Goal: Transaction & Acquisition: Purchase product/service

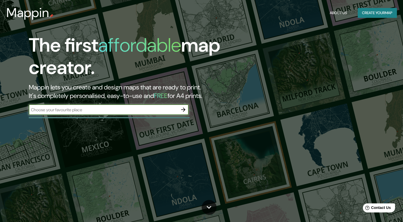
click at [139, 106] on div "​" at bounding box center [109, 110] width 160 height 11
click at [183, 112] on icon "button" at bounding box center [183, 110] width 6 height 6
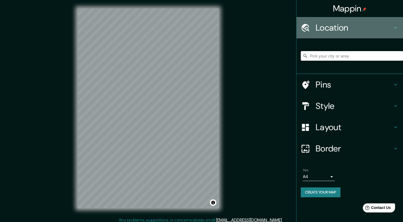
click at [333, 29] on h4 "Location" at bounding box center [354, 27] width 77 height 11
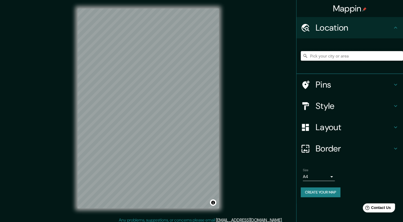
click at [327, 57] on input "Pick your city or area" at bounding box center [352, 56] width 102 height 10
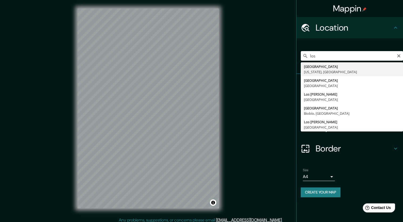
type input "[GEOGRAPHIC_DATA], [US_STATE], [GEOGRAPHIC_DATA]"
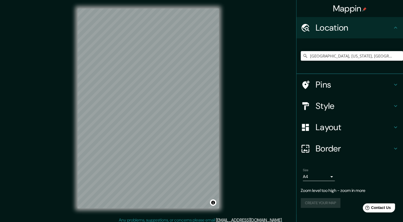
click at [318, 104] on h4 "Style" at bounding box center [354, 106] width 77 height 11
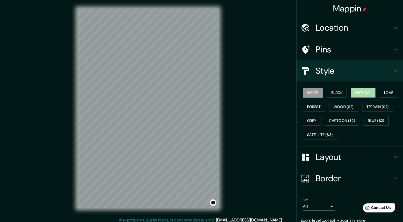
click at [353, 95] on button "Natural" at bounding box center [363, 93] width 25 height 10
click at [309, 105] on button "Forest" at bounding box center [314, 107] width 22 height 10
click at [311, 96] on button "White" at bounding box center [313, 93] width 20 height 10
click at [367, 92] on button "Natural" at bounding box center [363, 93] width 25 height 10
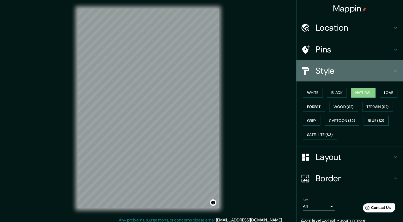
click at [359, 66] on h4 "Style" at bounding box center [354, 71] width 77 height 11
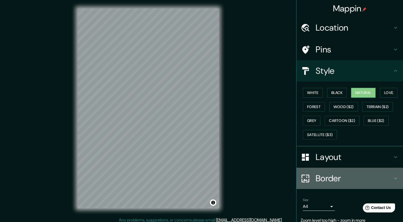
click at [331, 179] on h4 "Border" at bounding box center [354, 178] width 77 height 11
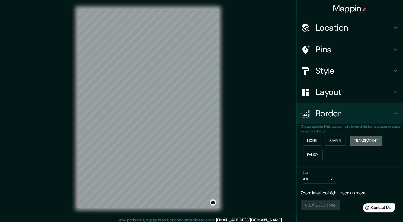
click at [356, 140] on button "Transparent" at bounding box center [366, 141] width 33 height 10
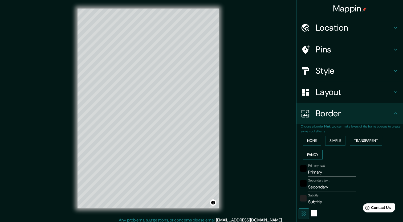
click at [316, 154] on button "Fancy" at bounding box center [313, 155] width 20 height 10
click at [314, 146] on div "None Simple Transparent Fancy" at bounding box center [352, 148] width 102 height 28
click at [314, 144] on button "None" at bounding box center [312, 141] width 18 height 10
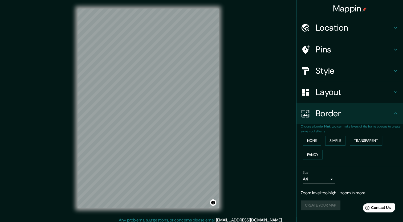
click at [336, 51] on h4 "Pins" at bounding box center [354, 49] width 77 height 11
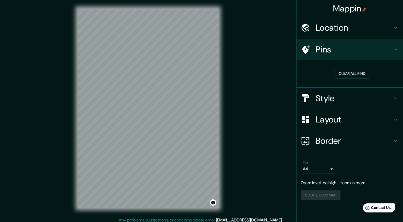
click at [316, 102] on h4 "Style" at bounding box center [354, 98] width 77 height 11
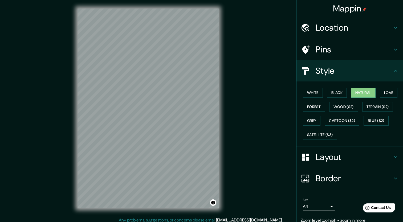
click at [330, 168] on div "Border" at bounding box center [350, 178] width 107 height 21
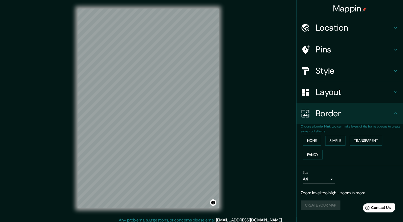
click at [331, 108] on h4 "Border" at bounding box center [354, 113] width 77 height 11
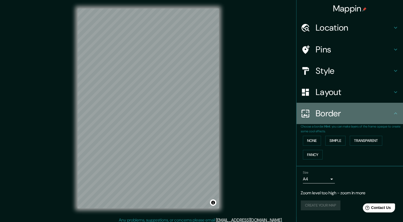
click at [331, 104] on div "Border" at bounding box center [350, 113] width 107 height 21
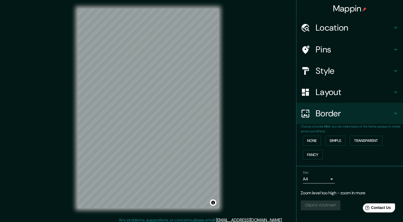
click at [331, 94] on h4 "Layout" at bounding box center [354, 92] width 77 height 11
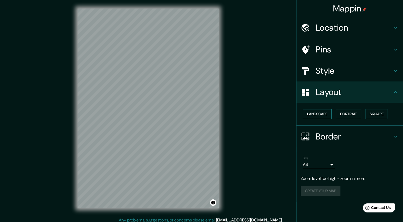
click at [323, 117] on button "Landscape" at bounding box center [317, 114] width 29 height 10
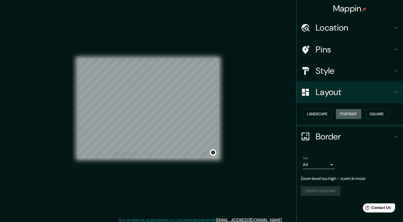
click at [343, 115] on button "Portrait" at bounding box center [348, 114] width 25 height 10
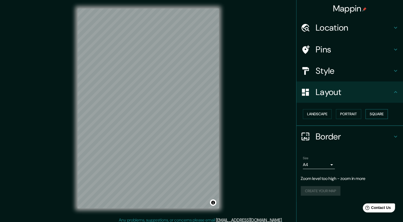
click at [375, 114] on button "Square" at bounding box center [377, 114] width 22 height 10
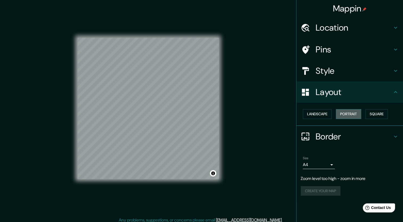
click at [352, 116] on button "Portrait" at bounding box center [348, 114] width 25 height 10
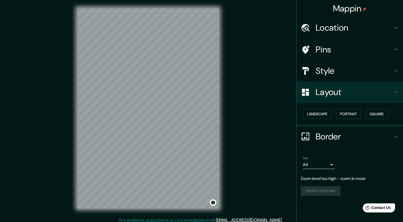
click at [326, 119] on div "Landscape [GEOGRAPHIC_DATA]" at bounding box center [352, 114] width 102 height 14
click at [343, 115] on button "Portrait" at bounding box center [348, 114] width 25 height 10
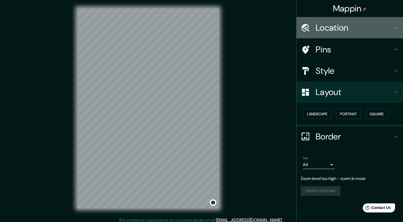
click at [340, 25] on h4 "Location" at bounding box center [354, 27] width 77 height 11
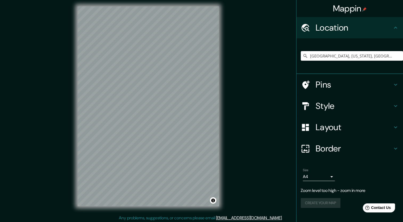
scroll to position [3, 0]
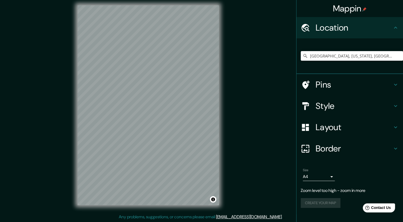
click at [315, 181] on body "Mappin Location [GEOGRAPHIC_DATA], [US_STATE], [GEOGRAPHIC_DATA] Pins Style Lay…" at bounding box center [201, 108] width 403 height 222
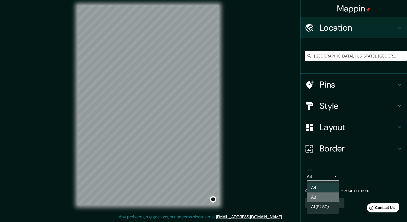
click at [313, 202] on li "A3" at bounding box center [323, 198] width 32 height 10
type input "a4"
